Goal: Task Accomplishment & Management: Manage account settings

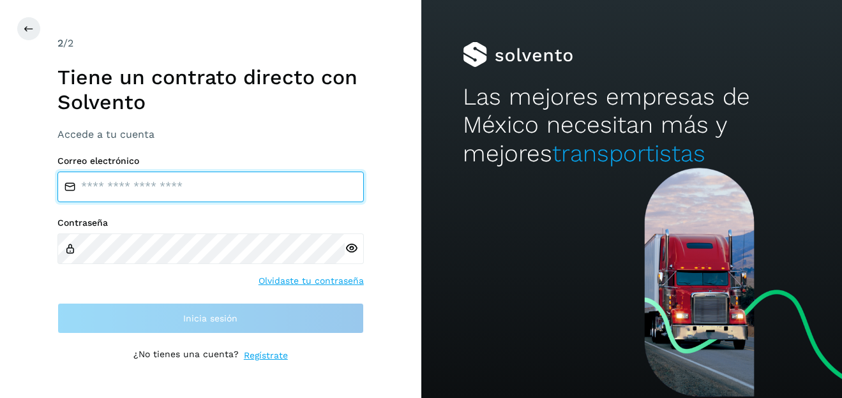
click at [237, 177] on input "email" at bounding box center [210, 187] width 306 height 31
type input "**********"
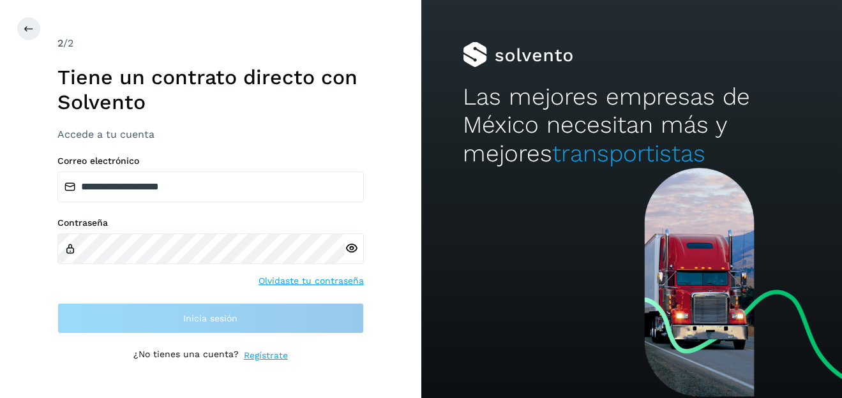
click at [313, 281] on link "Olvidaste tu contraseña" at bounding box center [310, 280] width 105 height 13
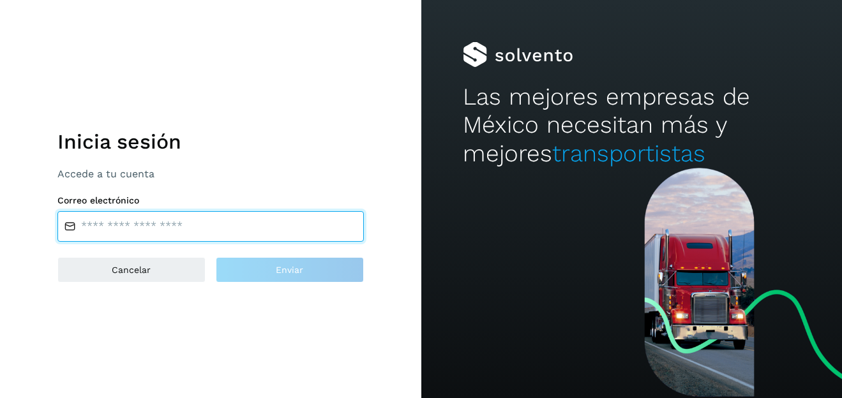
click at [245, 214] on input "email" at bounding box center [210, 226] width 306 height 31
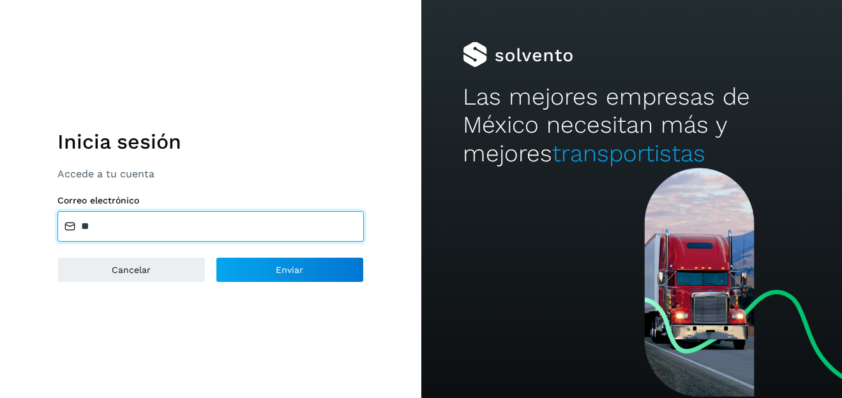
type input "*"
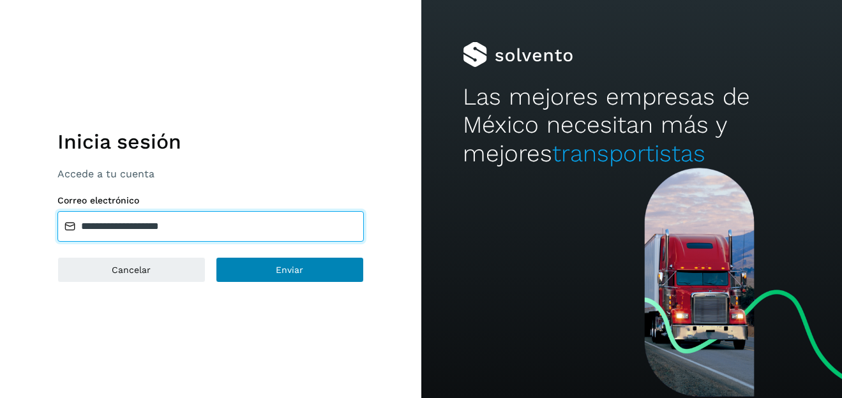
type input "**********"
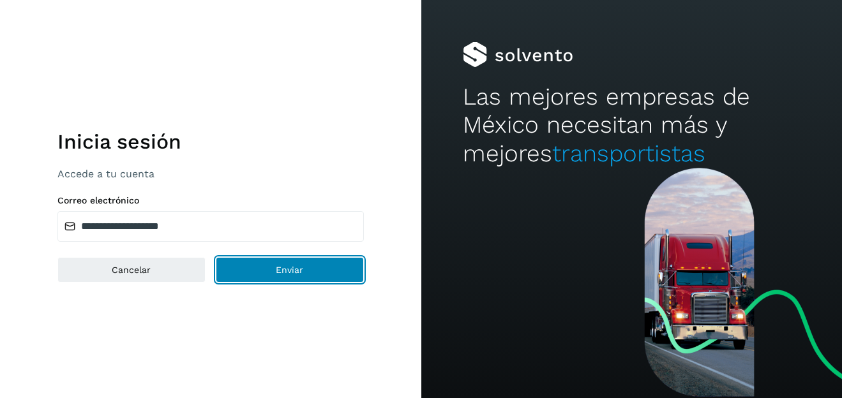
click at [281, 265] on span "Enviar" at bounding box center [289, 269] width 27 height 9
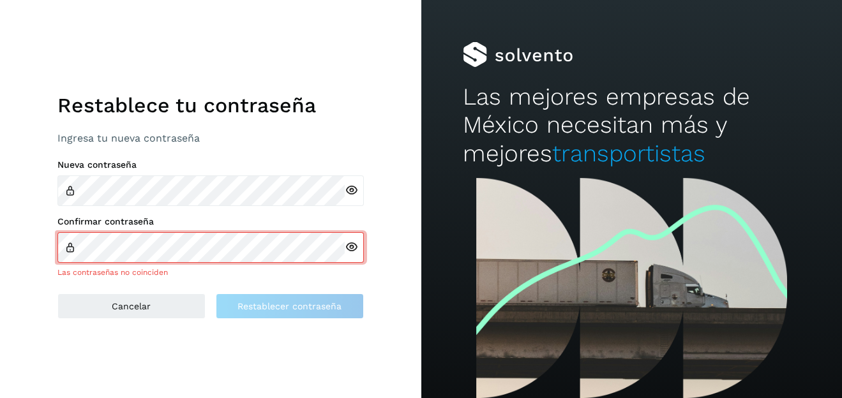
click at [349, 191] on icon at bounding box center [351, 190] width 13 height 13
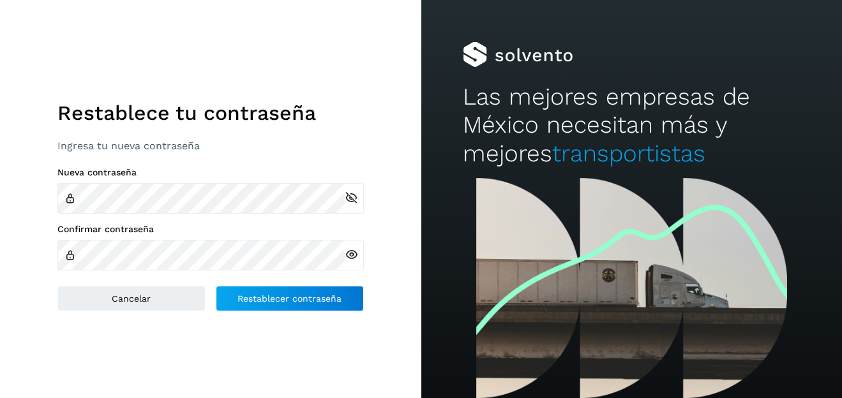
click at [356, 256] on icon at bounding box center [351, 254] width 13 height 13
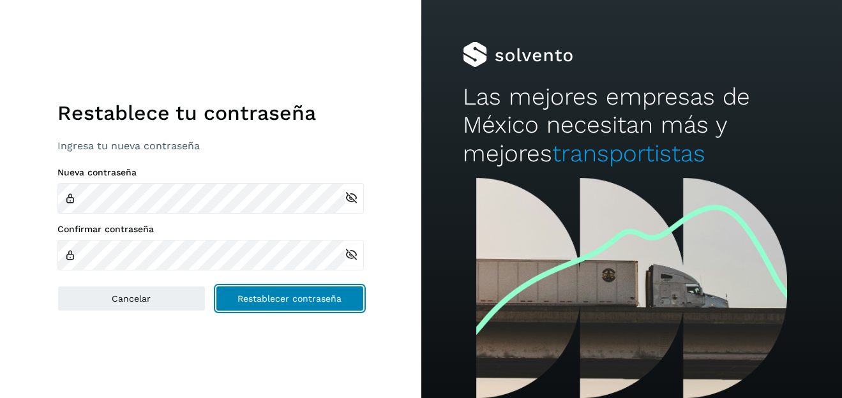
click at [328, 295] on span "Restablecer contraseña" at bounding box center [289, 298] width 104 height 9
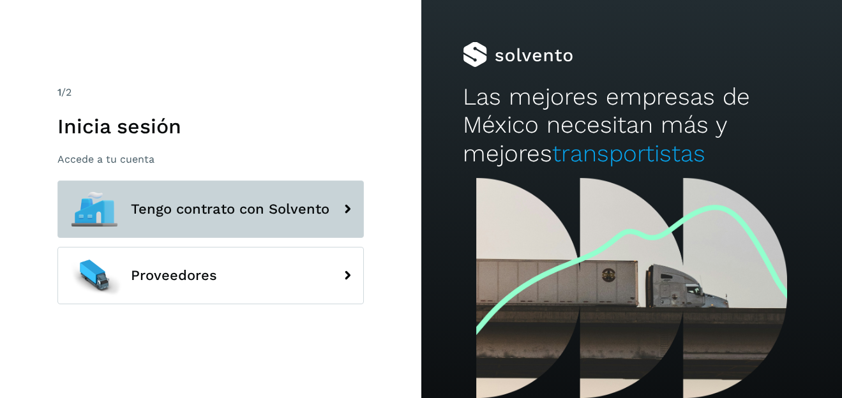
click at [290, 214] on span "Tengo contrato con Solvento" at bounding box center [230, 209] width 198 height 15
click at [290, 211] on span "Tengo contrato con Solvento" at bounding box center [230, 209] width 198 height 15
click at [346, 205] on icon at bounding box center [347, 210] width 26 height 26
click at [253, 209] on span "Tengo contrato con Solvento" at bounding box center [230, 209] width 198 height 15
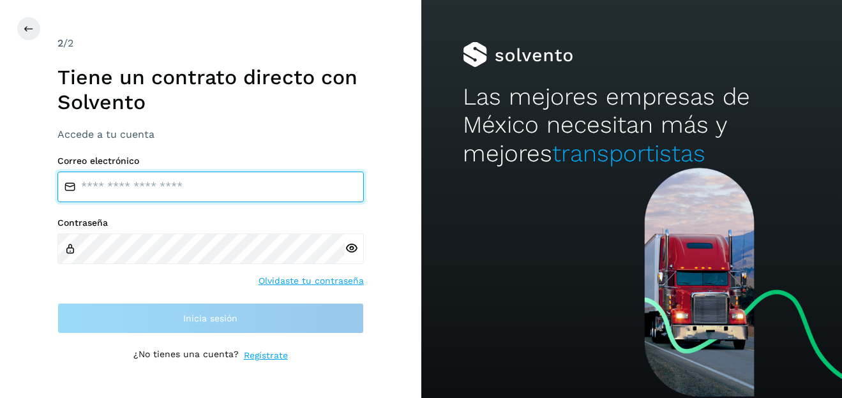
click at [291, 179] on input "email" at bounding box center [210, 187] width 306 height 31
type input "**********"
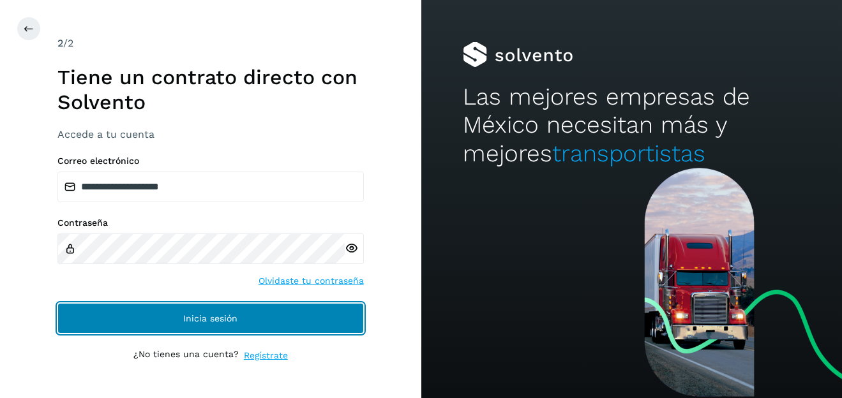
click at [205, 316] on span "Inicia sesión" at bounding box center [210, 318] width 54 height 9
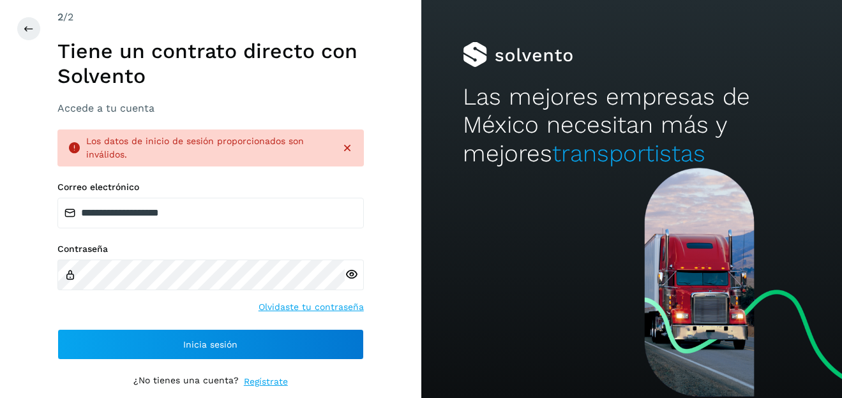
click at [350, 276] on icon at bounding box center [351, 274] width 13 height 13
click at [352, 271] on icon at bounding box center [351, 274] width 13 height 13
click at [276, 309] on link "Olvidaste tu contraseña" at bounding box center [310, 307] width 105 height 13
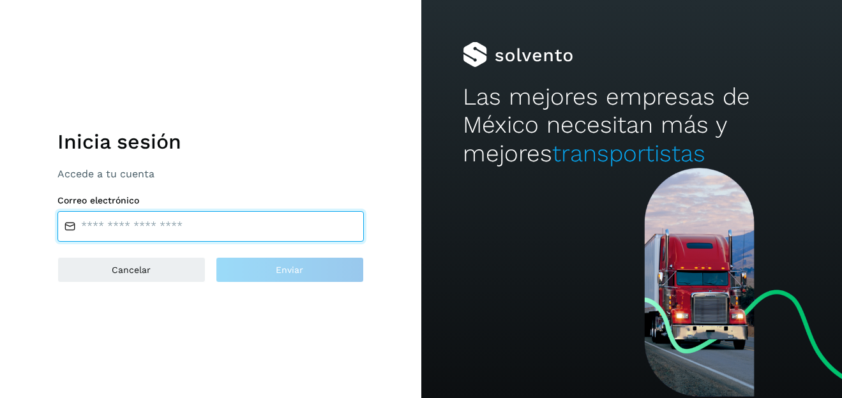
click at [225, 226] on input "email" at bounding box center [210, 226] width 306 height 31
type input "**********"
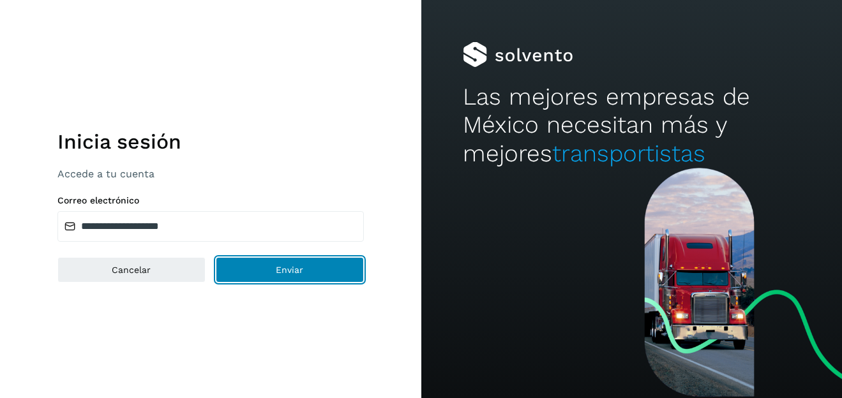
click at [265, 277] on button "Enviar" at bounding box center [290, 270] width 148 height 26
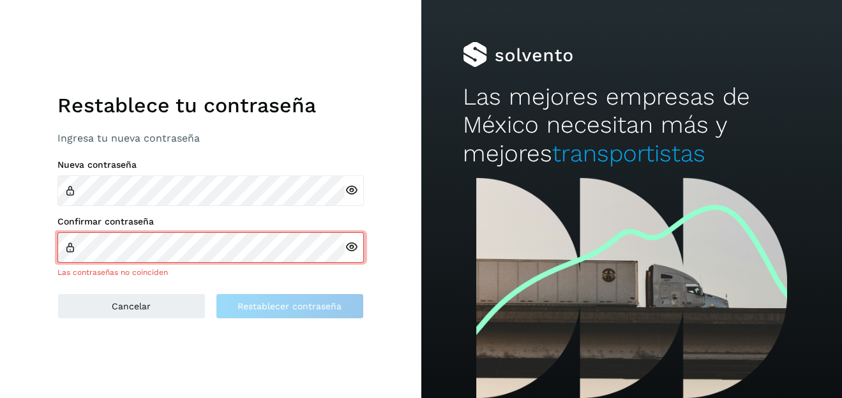
click at [352, 198] on div at bounding box center [354, 190] width 19 height 31
click at [350, 187] on icon at bounding box center [351, 190] width 13 height 13
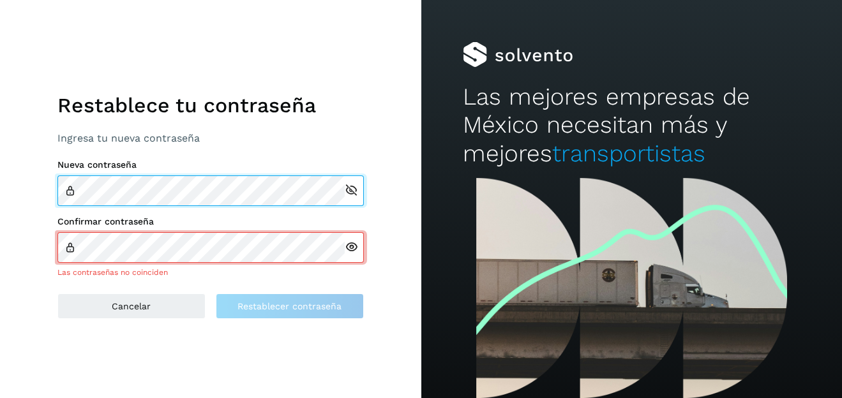
click at [73, 190] on div "Nueva contraseña" at bounding box center [210, 183] width 306 height 47
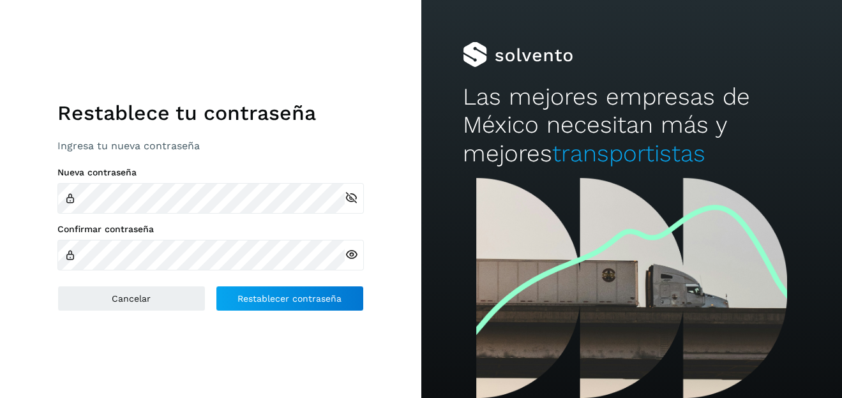
click at [354, 256] on icon at bounding box center [351, 254] width 13 height 13
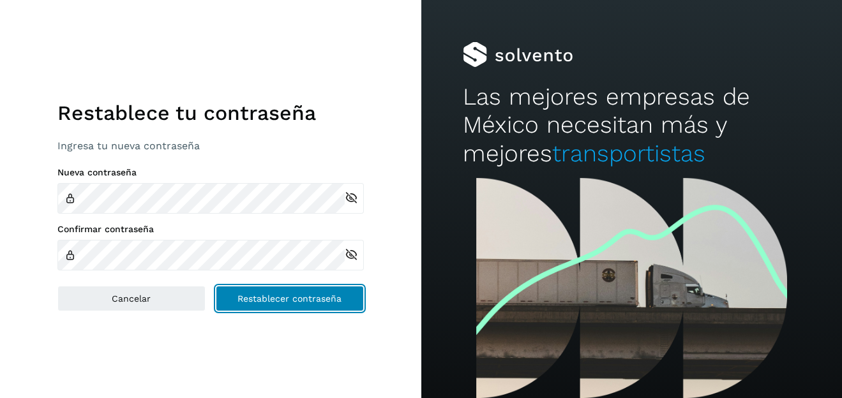
click at [325, 301] on span "Restablecer contraseña" at bounding box center [289, 298] width 104 height 9
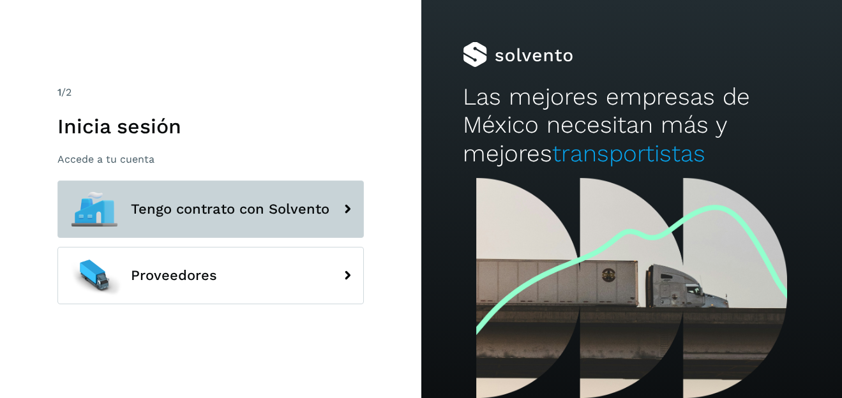
click at [306, 213] on span "Tengo contrato con Solvento" at bounding box center [230, 209] width 198 height 15
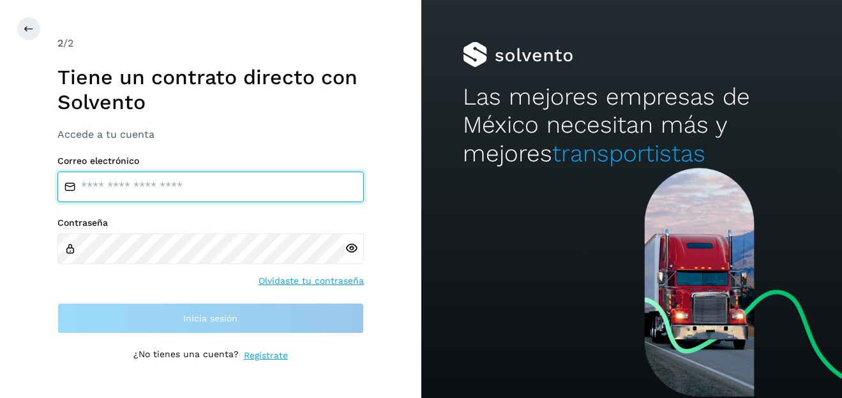
click at [191, 184] on input "email" at bounding box center [210, 187] width 306 height 31
type input "**********"
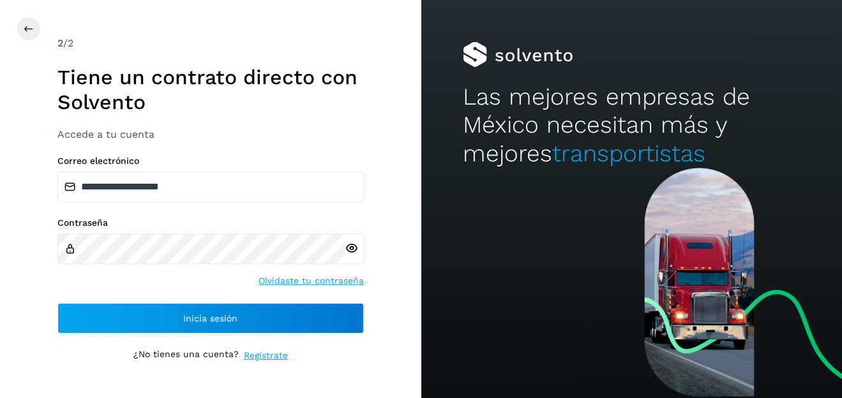
click at [354, 248] on icon at bounding box center [351, 248] width 13 height 13
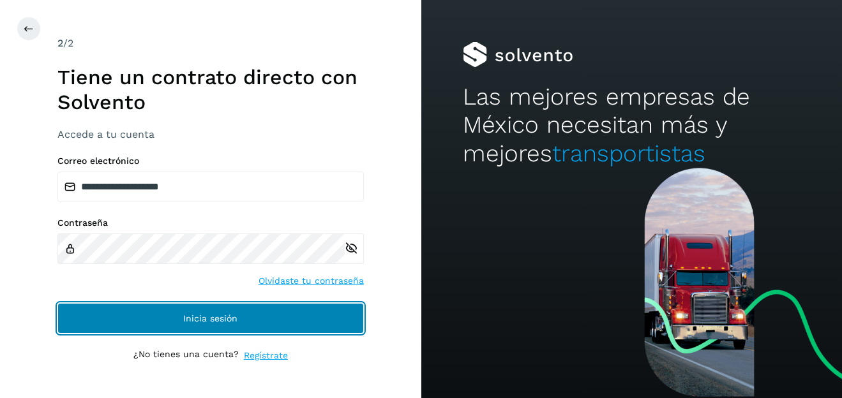
click at [202, 323] on button "Inicia sesión" at bounding box center [210, 318] width 306 height 31
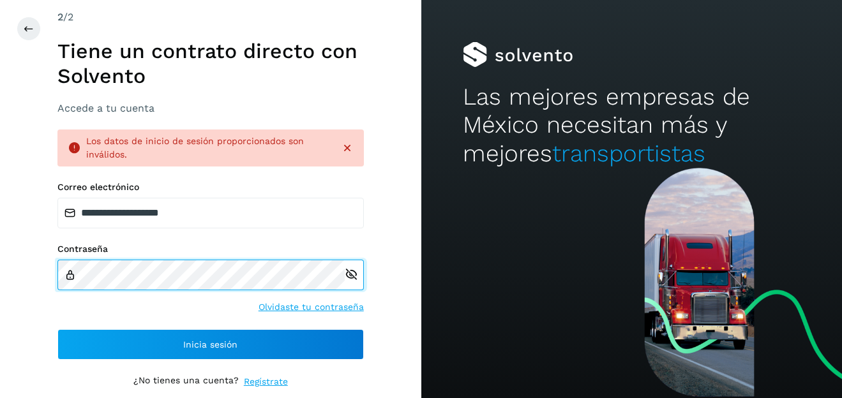
click at [54, 272] on div "**********" at bounding box center [210, 199] width 421 height 398
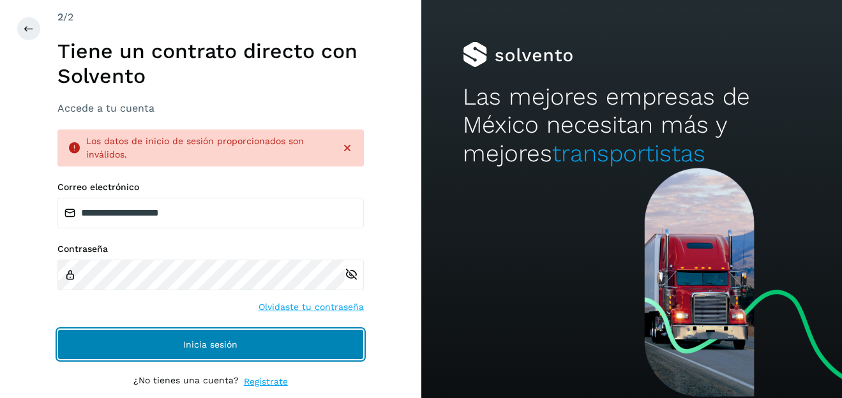
click at [288, 339] on button "Inicia sesión" at bounding box center [210, 344] width 306 height 31
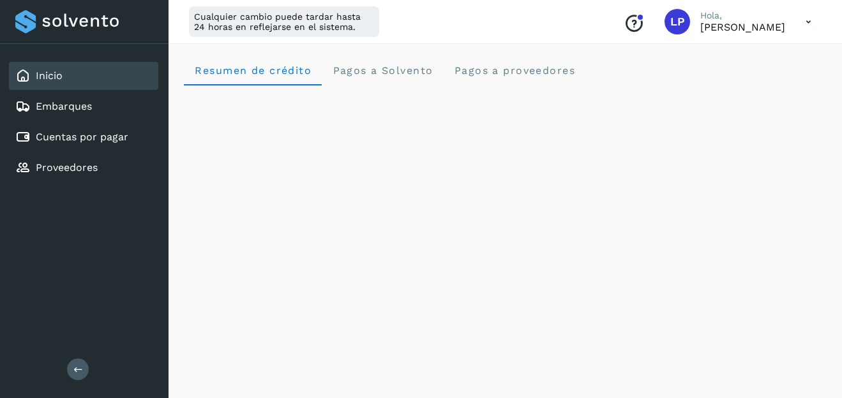
click at [808, 13] on icon at bounding box center [808, 22] width 26 height 26
click at [747, 77] on div "Cerrar sesión" at bounding box center [745, 82] width 152 height 24
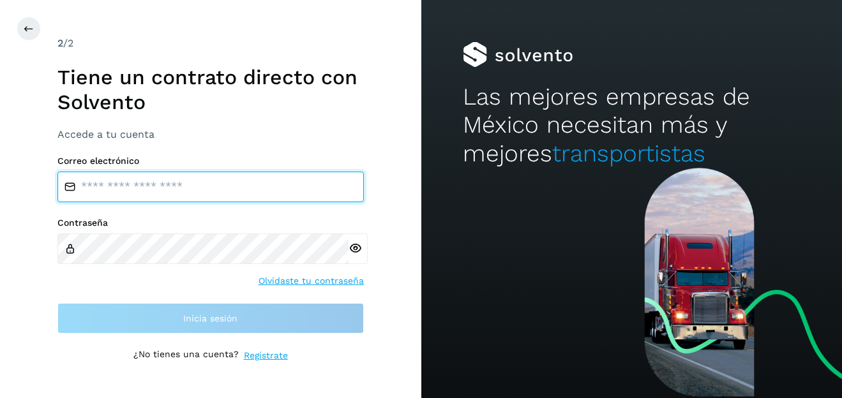
click at [246, 184] on input "email" at bounding box center [210, 187] width 306 height 31
type input "**********"
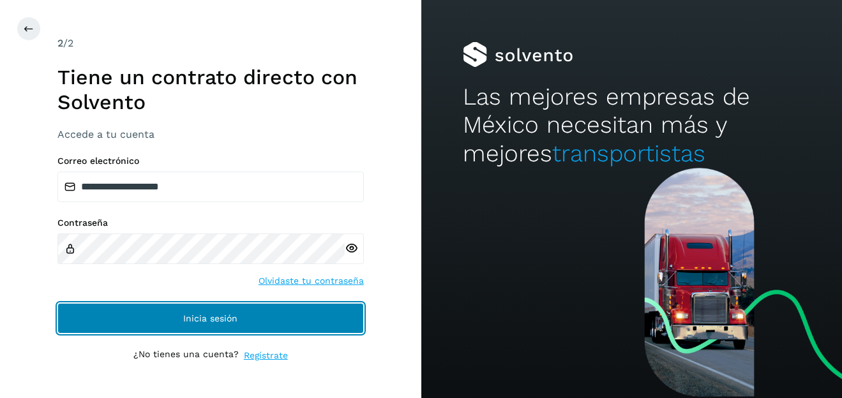
click at [282, 318] on button "Inicia sesión" at bounding box center [210, 318] width 306 height 31
click at [216, 322] on span "Inicia sesión" at bounding box center [210, 318] width 54 height 9
